Goal: Transaction & Acquisition: Purchase product/service

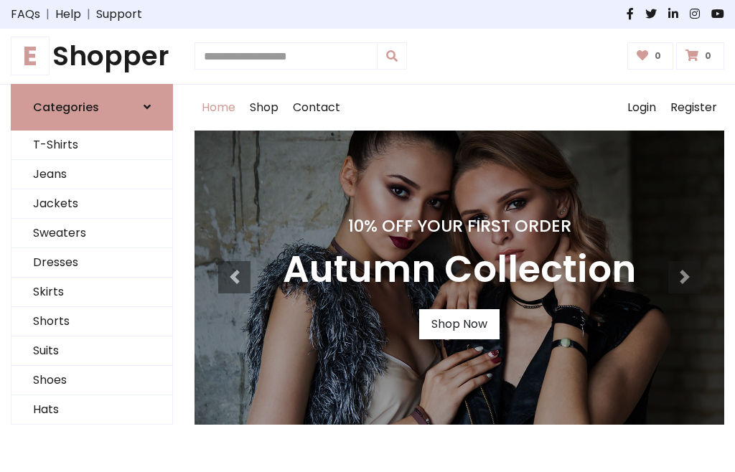
click at [368, 236] on h4 "10% Off Your First Order" at bounding box center [459, 226] width 353 height 20
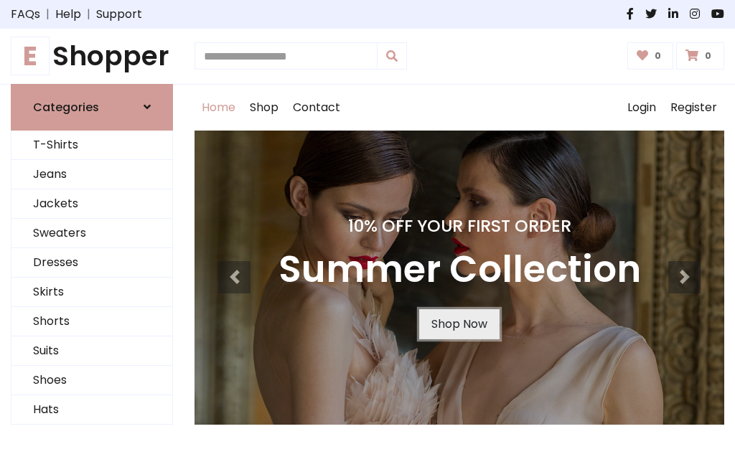
click at [459, 324] on link "Shop Now" at bounding box center [459, 324] width 80 height 30
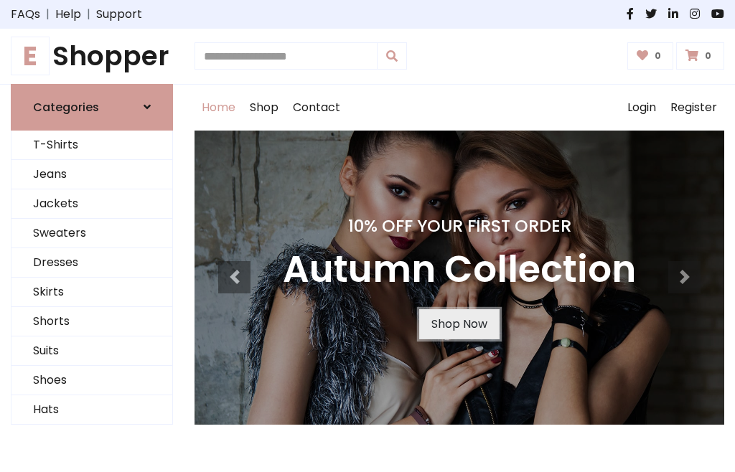
click at [459, 324] on link "Shop Now" at bounding box center [459, 324] width 80 height 30
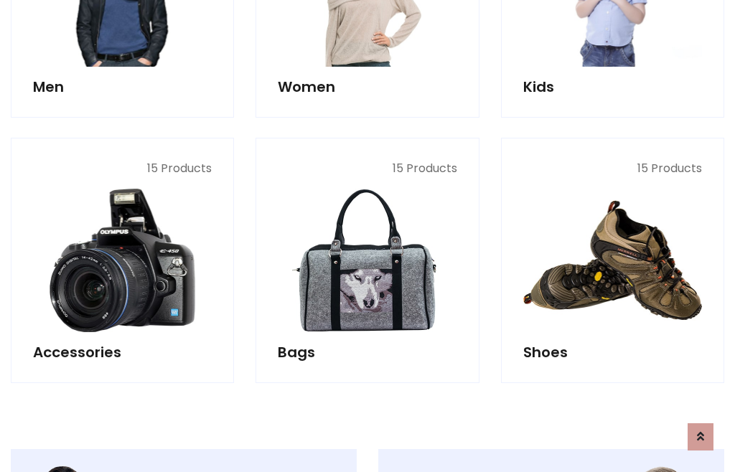
scroll to position [1432, 0]
